Goal: Task Accomplishment & Management: Use online tool/utility

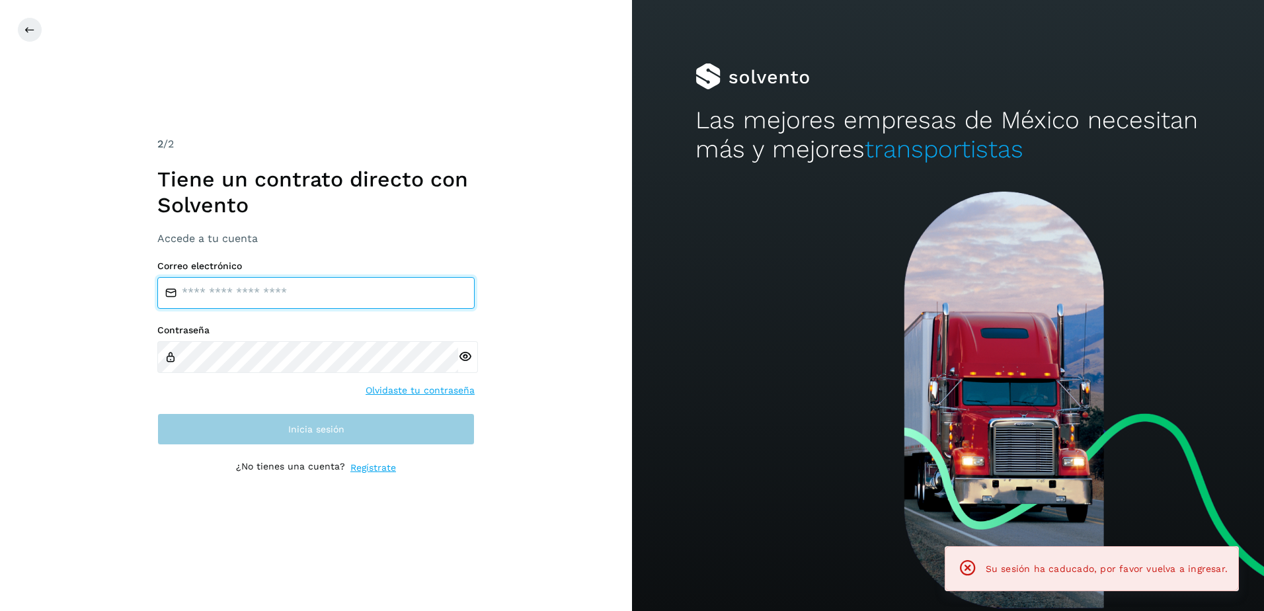
type input "**********"
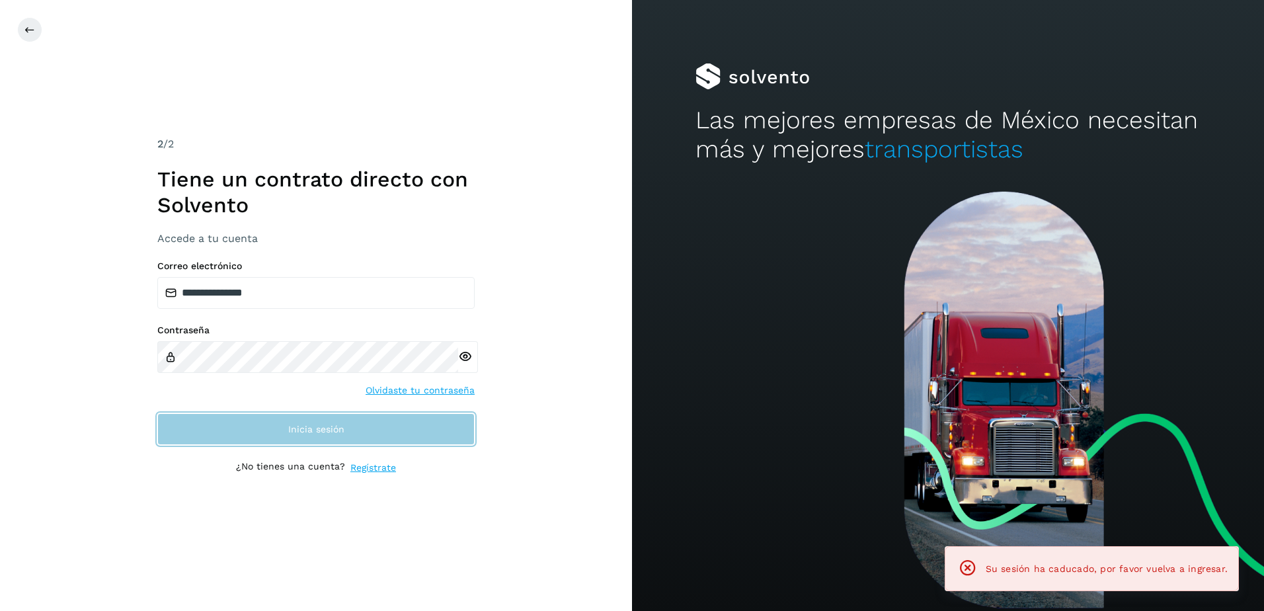
click at [333, 428] on span "Inicia sesión" at bounding box center [316, 429] width 56 height 9
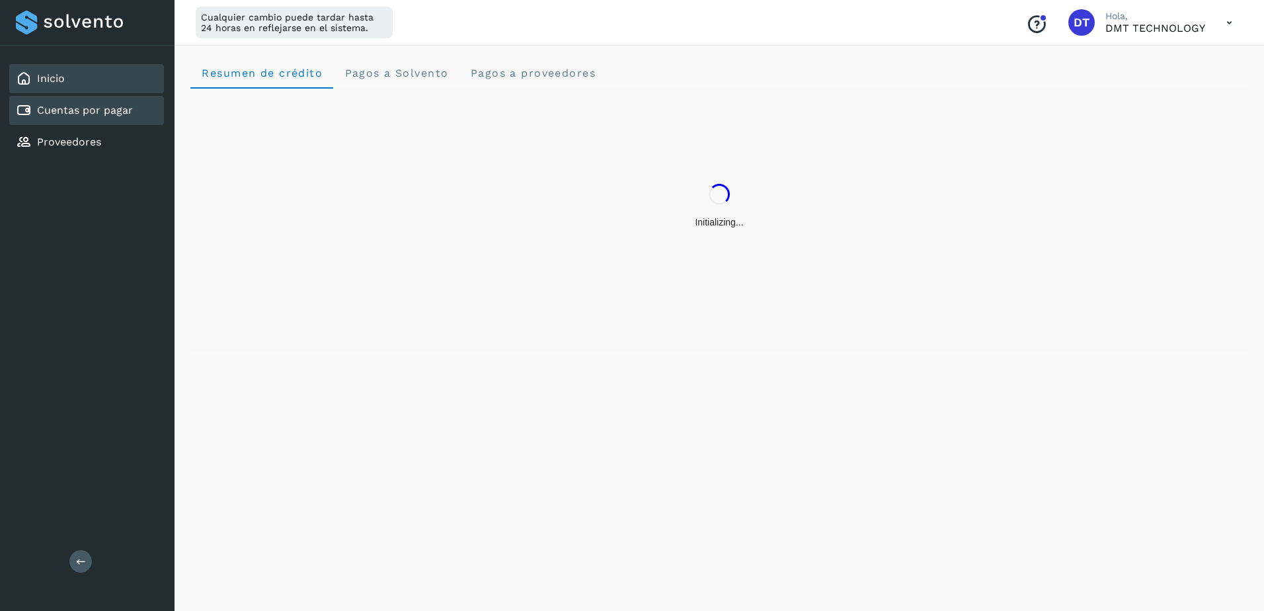
click at [120, 107] on link "Cuentas por pagar" at bounding box center [85, 110] width 96 height 13
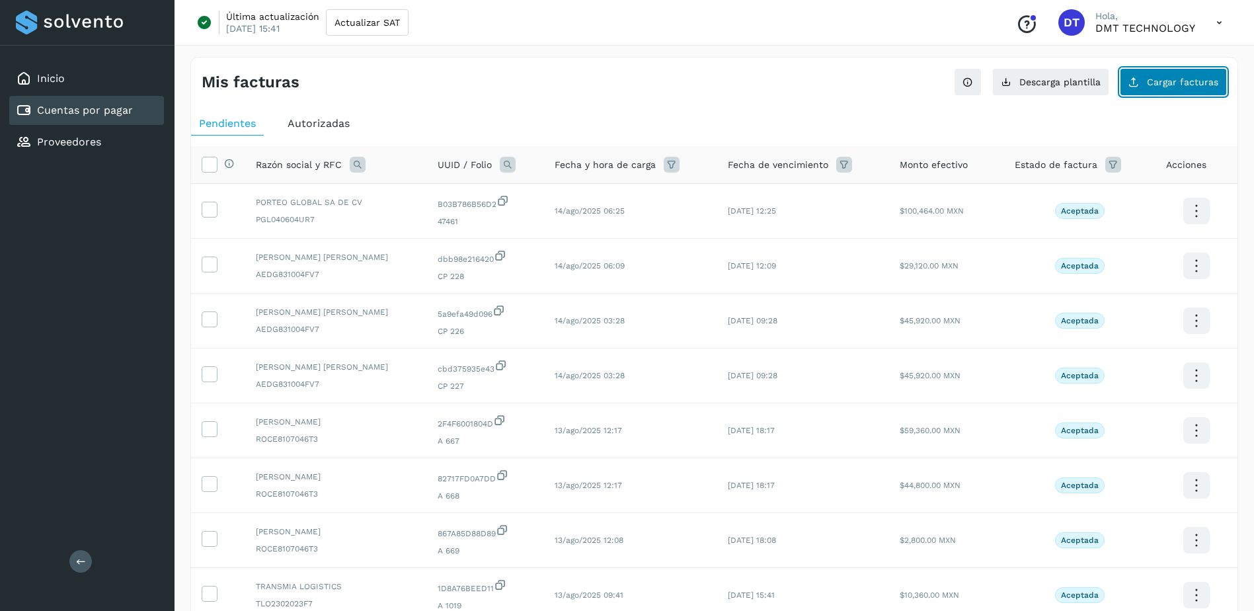
click at [1216, 91] on button "Cargar facturas" at bounding box center [1173, 82] width 107 height 28
click at [1046, 89] on button "Descarga plantilla" at bounding box center [1051, 82] width 117 height 28
click at [1210, 76] on button "Cargar facturas" at bounding box center [1173, 82] width 107 height 28
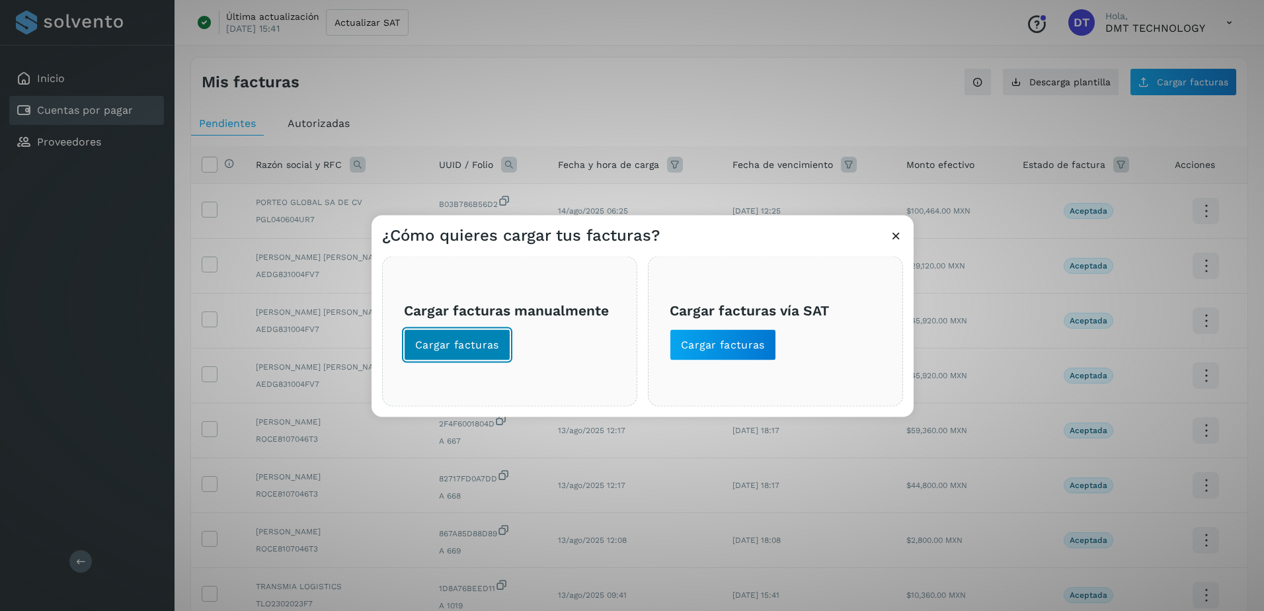
click at [415, 354] on button "Cargar facturas" at bounding box center [457, 345] width 106 height 32
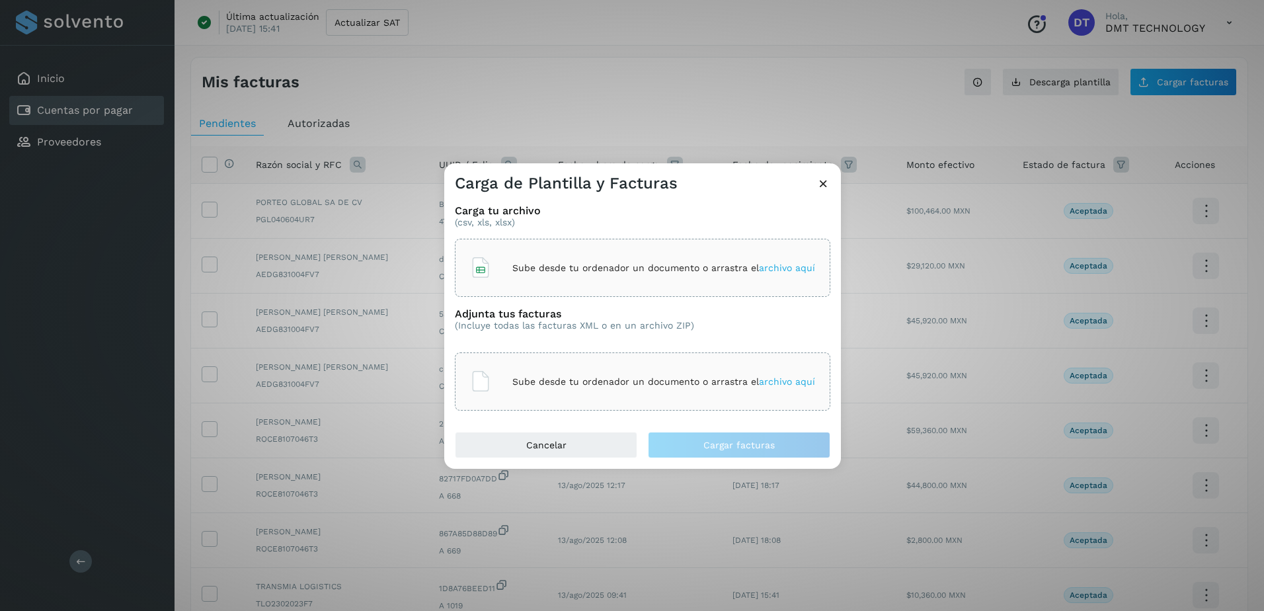
click at [659, 256] on div "Sube desde tu ordenador un documento o arrastra el archivo aquí" at bounding box center [642, 268] width 345 height 36
click at [666, 365] on div "Sube desde tu ordenador un documento o arrastra el archivo aquí" at bounding box center [642, 382] width 345 height 36
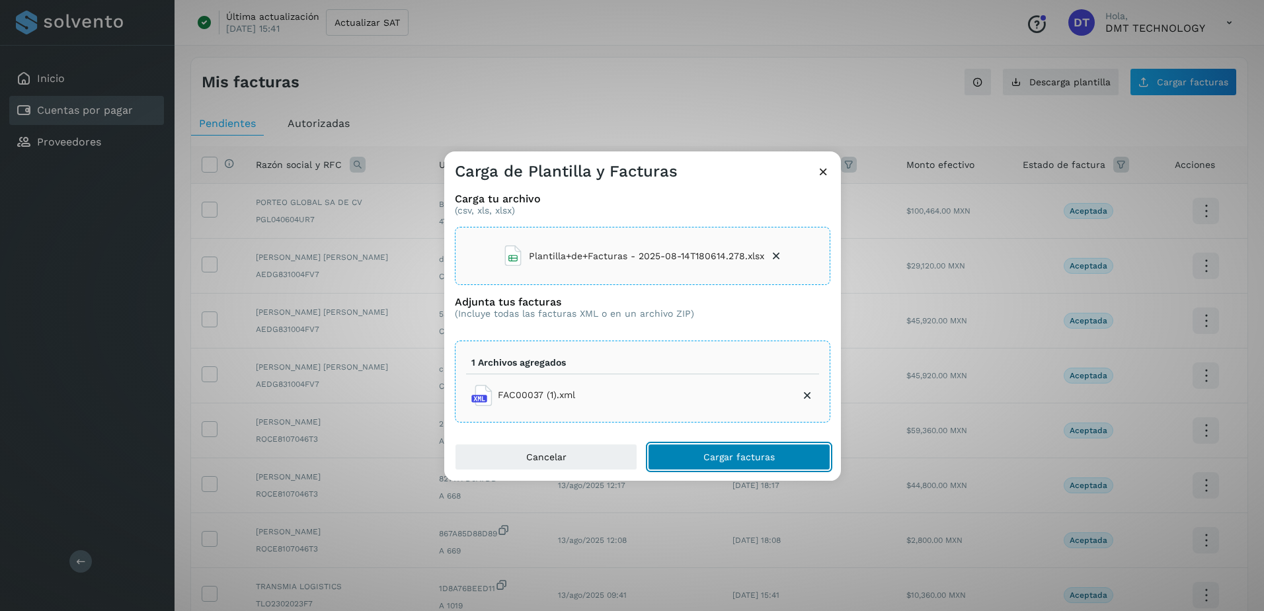
click at [710, 454] on span "Cargar facturas" at bounding box center [739, 456] width 71 height 9
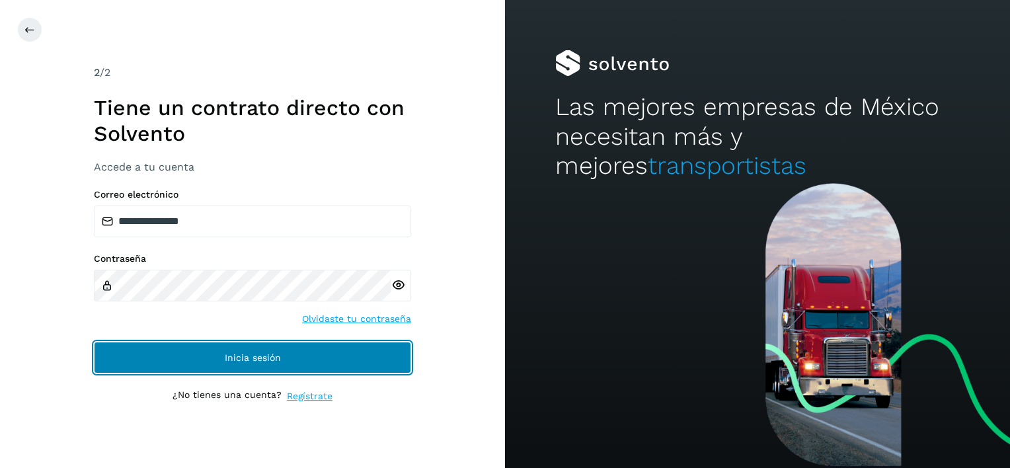
click at [322, 366] on button "Inicia sesión" at bounding box center [252, 358] width 317 height 32
click at [190, 351] on button "Inicia sesión" at bounding box center [252, 358] width 317 height 32
click at [272, 360] on span "Inicia sesión" at bounding box center [253, 357] width 56 height 9
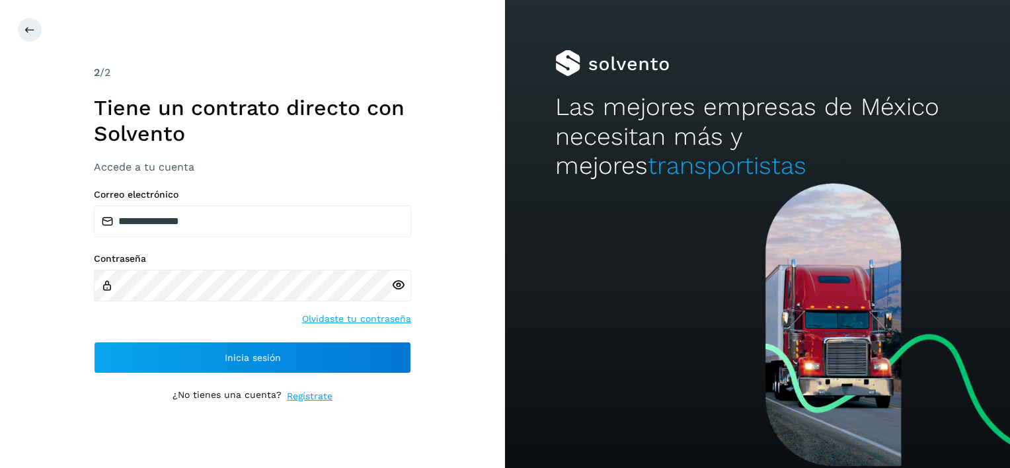
click at [265, 327] on div "**********" at bounding box center [252, 281] width 317 height 184
